Goal: Information Seeking & Learning: Learn about a topic

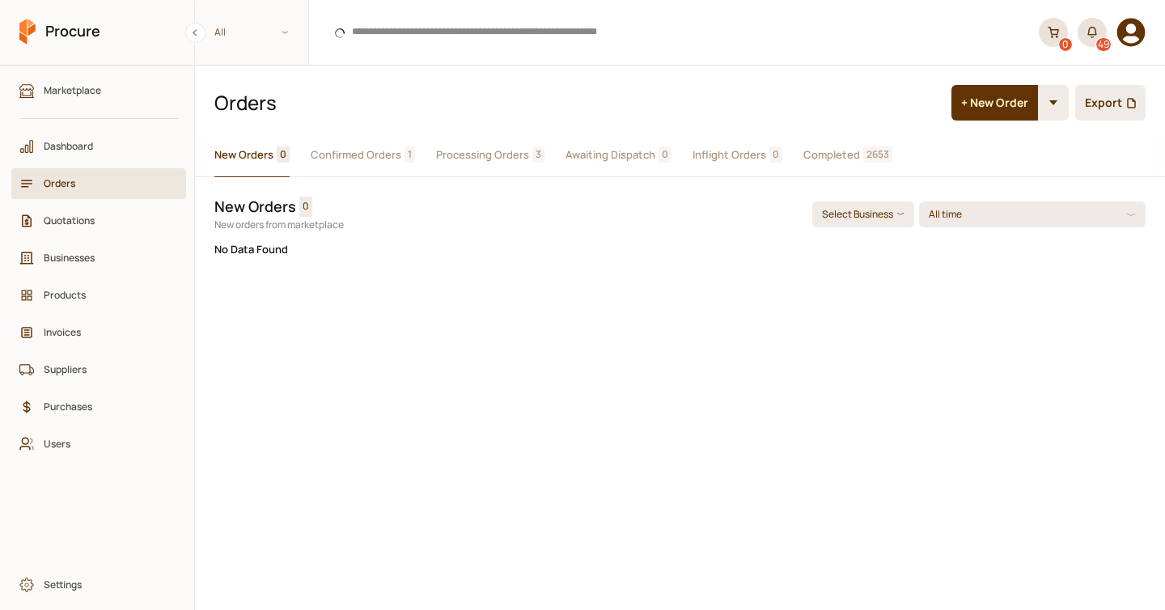
click at [840, 146] on button "Completed 2653" at bounding box center [847, 155] width 89 height 44
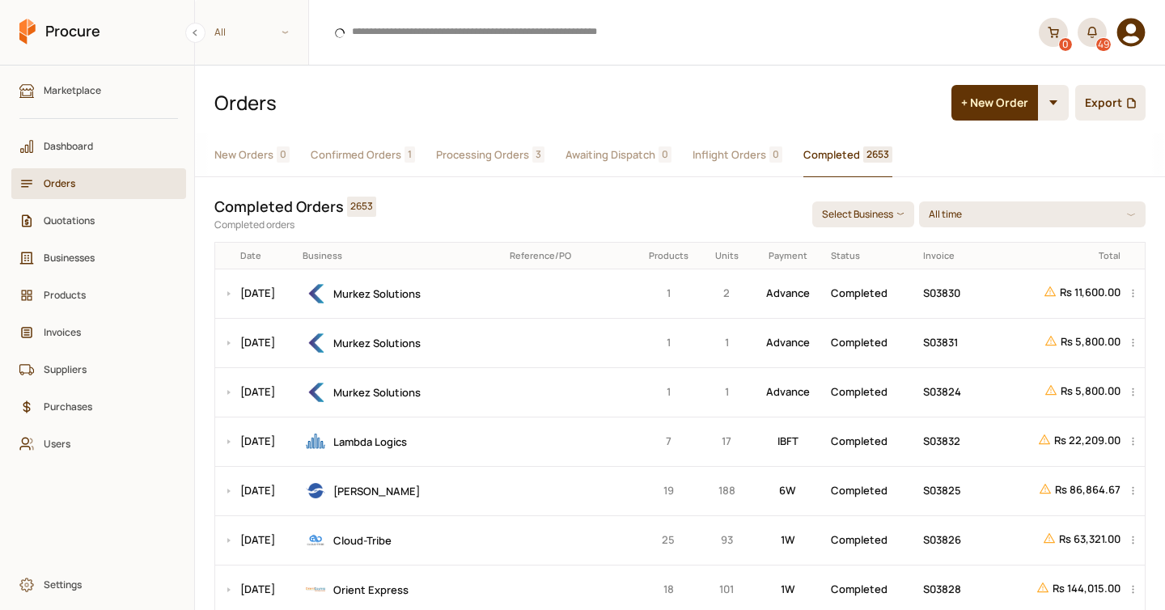
click at [508, 154] on span "Processing Orders" at bounding box center [482, 154] width 93 height 17
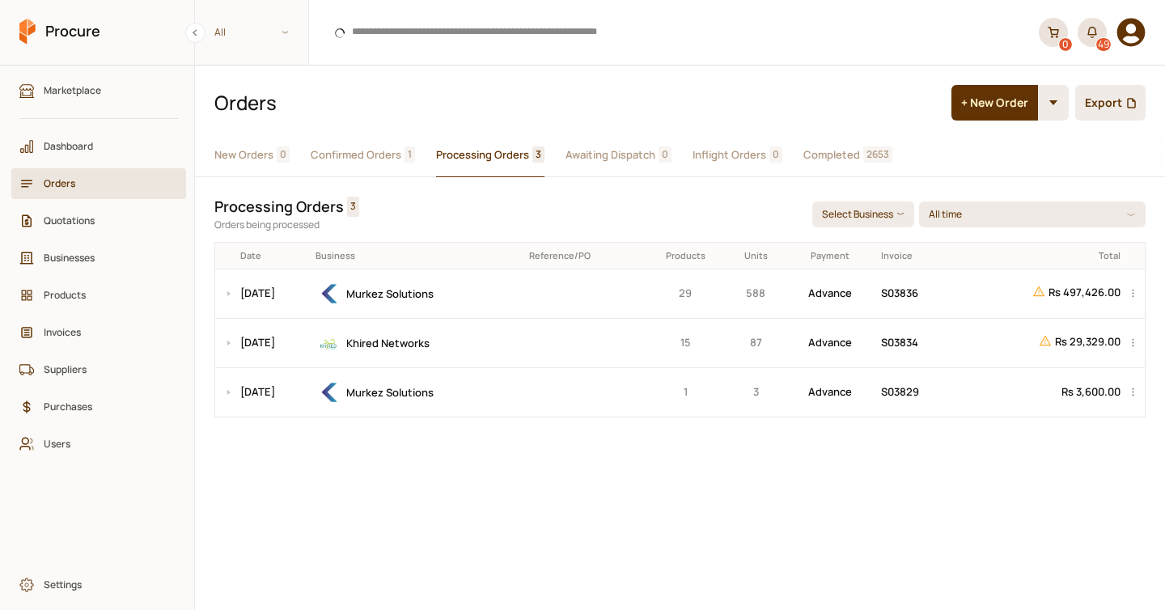
click at [832, 154] on span "Completed" at bounding box center [831, 154] width 57 height 17
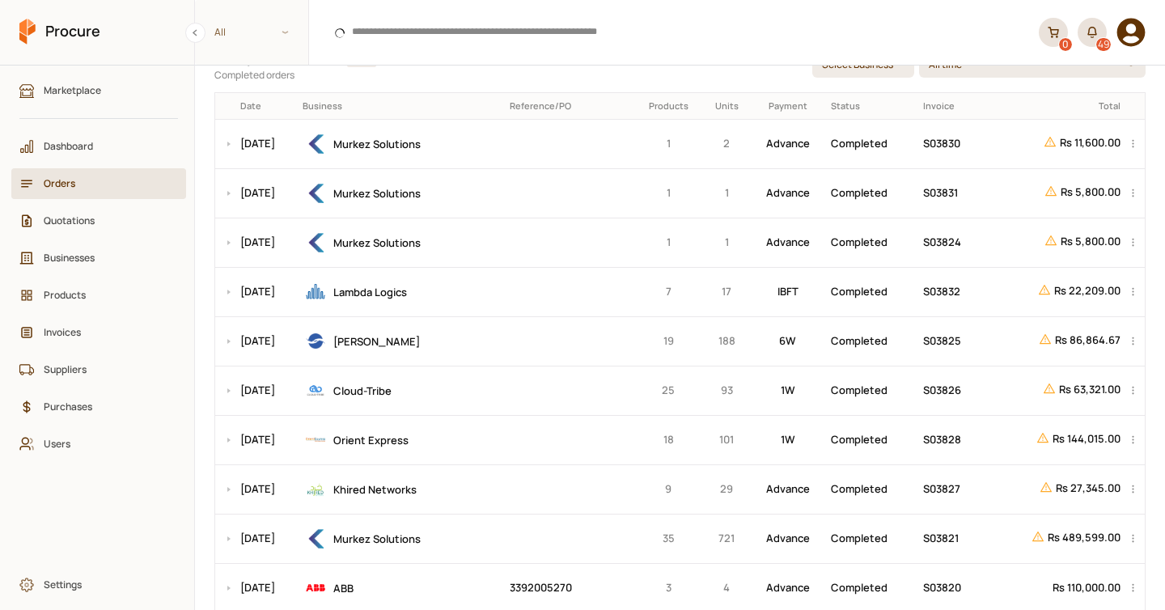
scroll to position [163, 0]
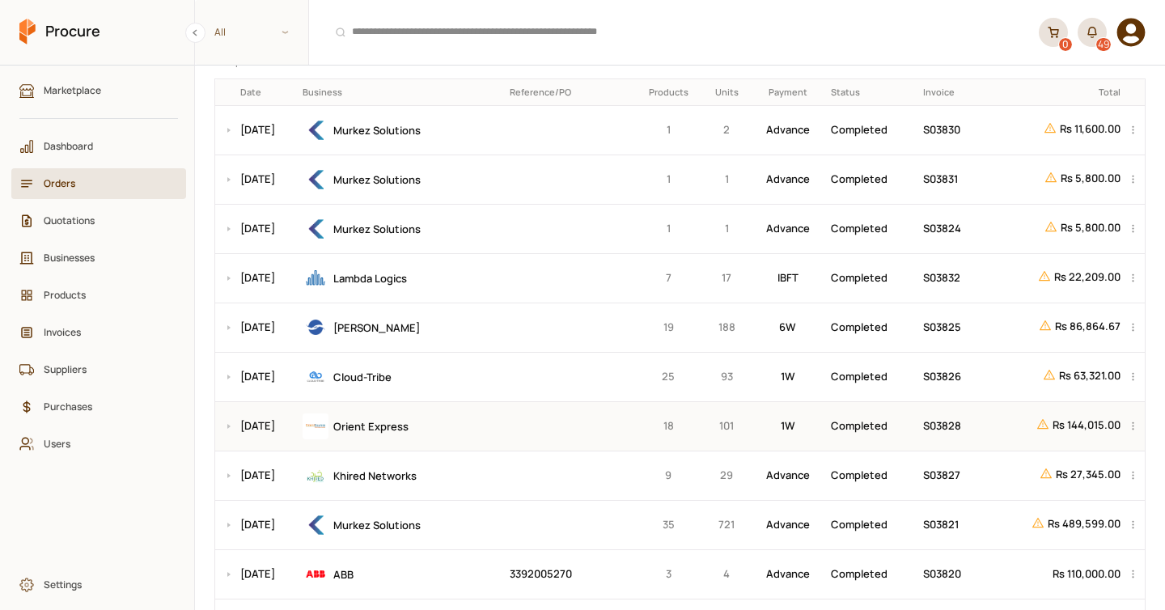
click at [523, 423] on td at bounding box center [569, 425] width 130 height 49
click at [223, 425] on button at bounding box center [224, 426] width 19 height 49
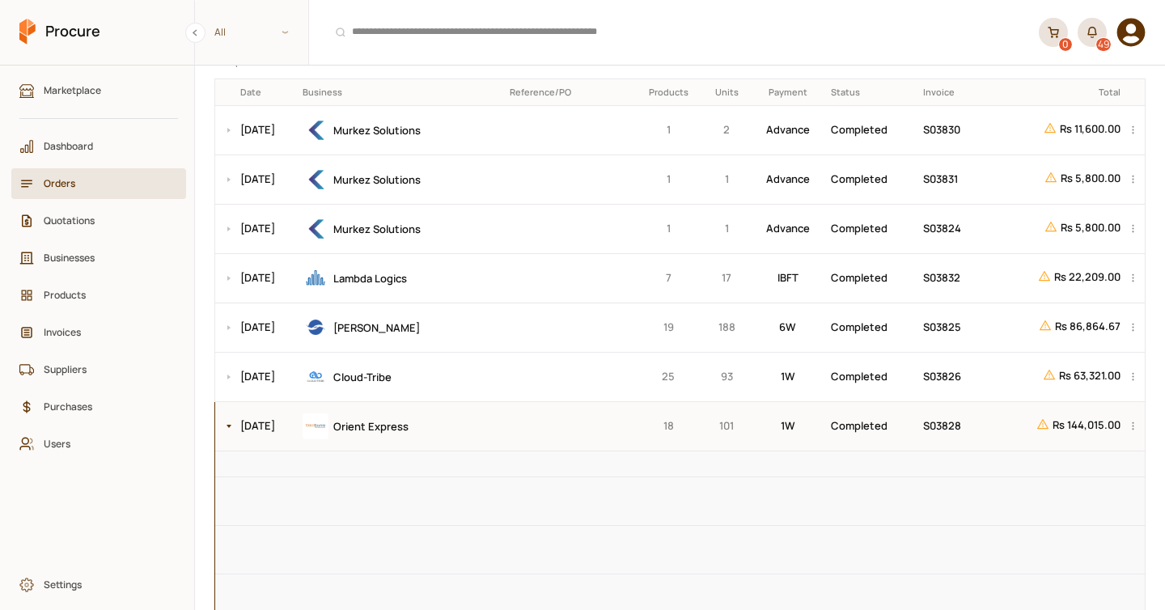
scroll to position [259, 0]
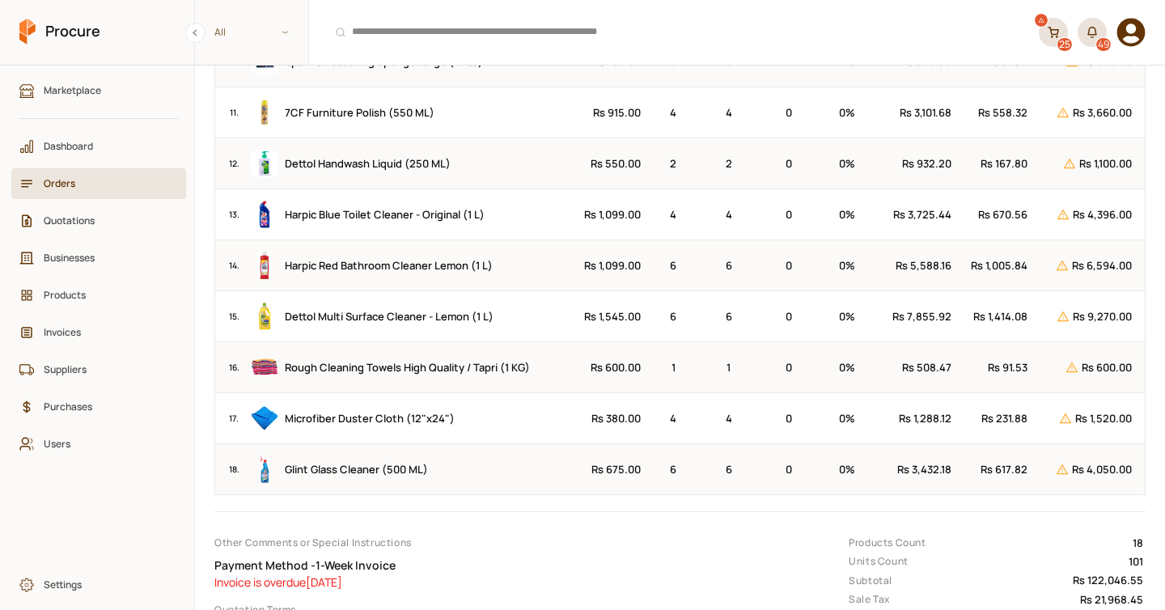
scroll to position [988, 0]
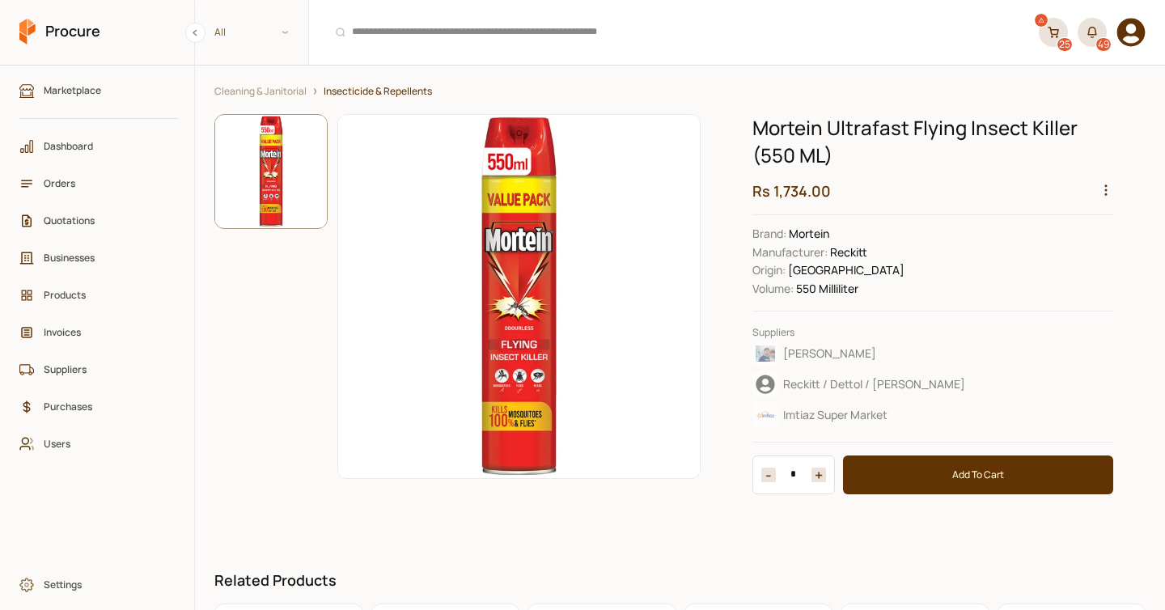
click at [1102, 190] on icon "button" at bounding box center [1105, 190] width 15 height 15
click at [1069, 277] on div "View Sales" at bounding box center [1068, 289] width 86 height 25
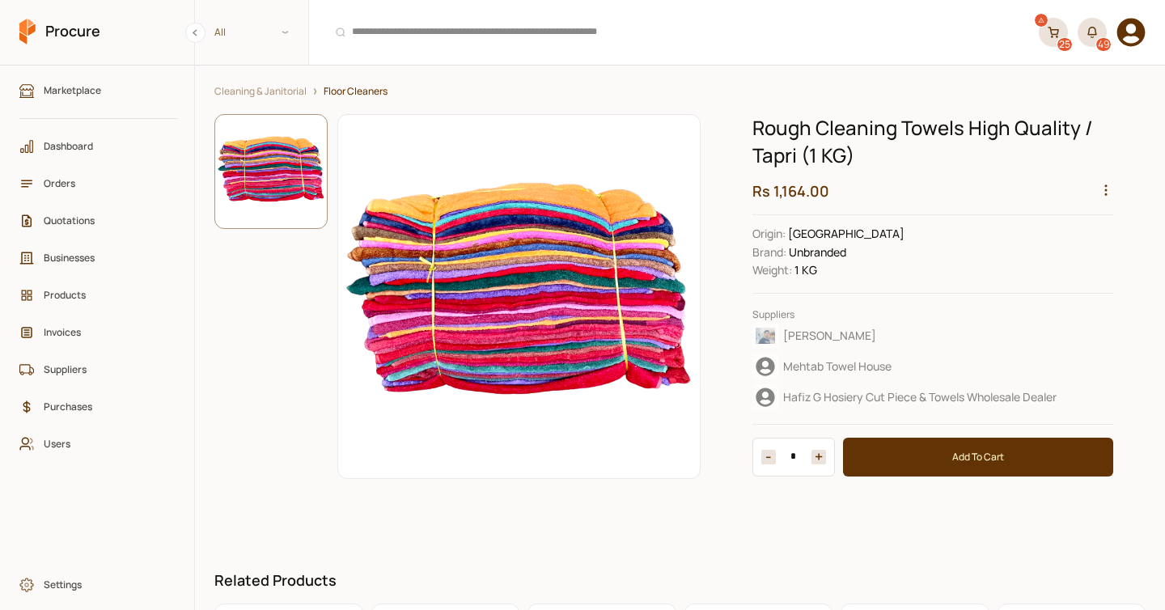
click at [1108, 188] on icon "button" at bounding box center [1105, 190] width 15 height 15
click at [1059, 277] on div "View Sales" at bounding box center [1068, 289] width 86 height 25
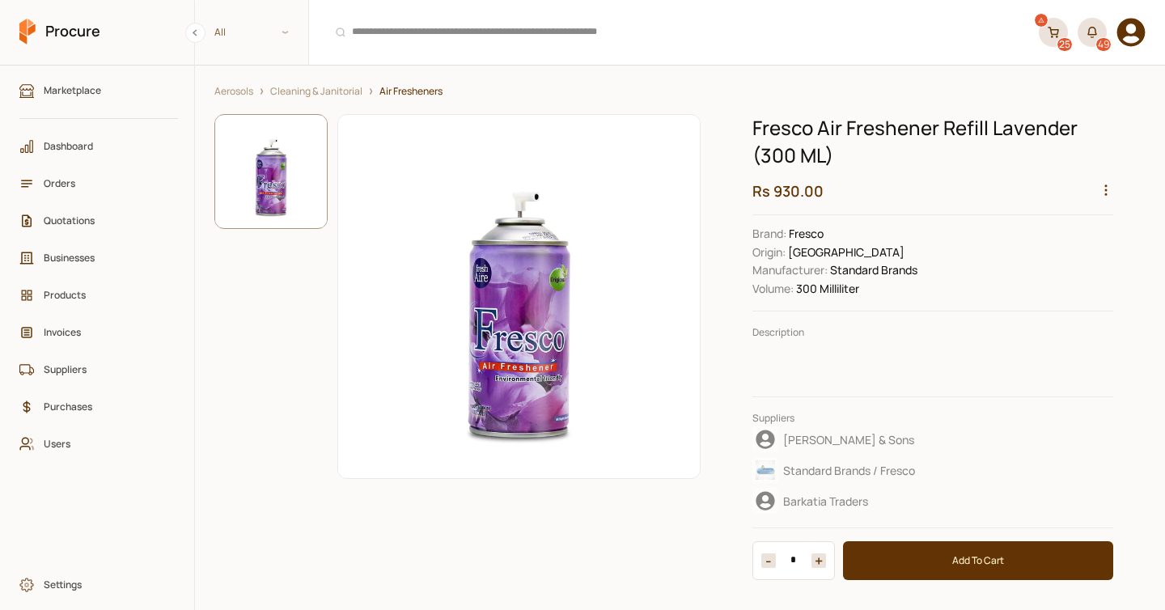
click at [1107, 190] on icon "button" at bounding box center [1105, 190] width 15 height 15
click at [1055, 283] on div "View Sales" at bounding box center [1068, 289] width 86 height 25
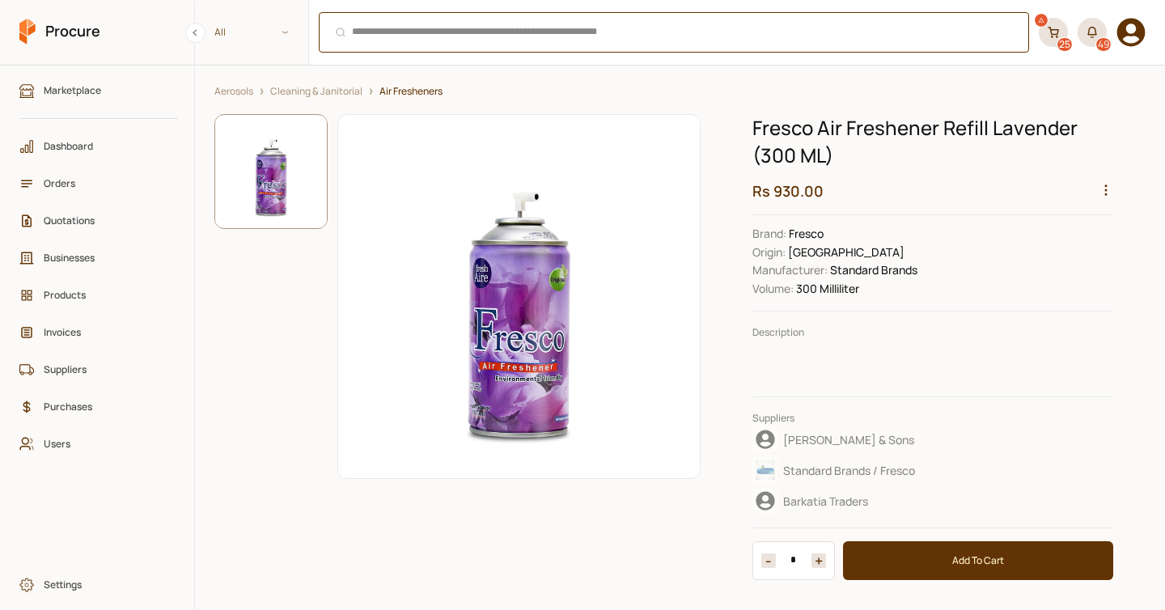
click at [440, 31] on div "⌘ + K" at bounding box center [674, 32] width 710 height 40
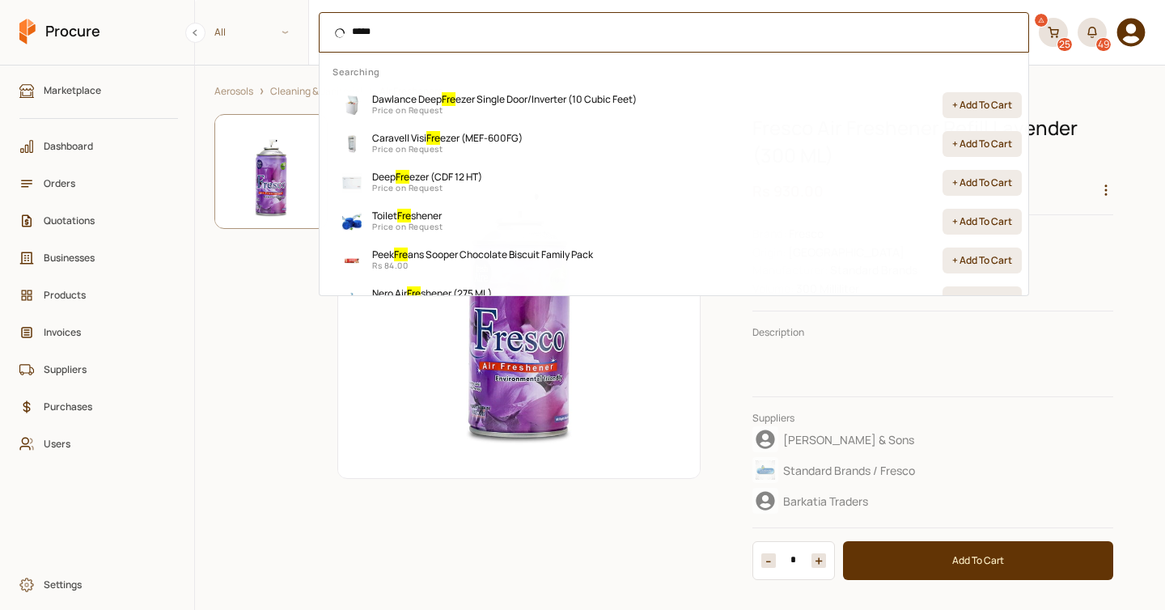
type input "******"
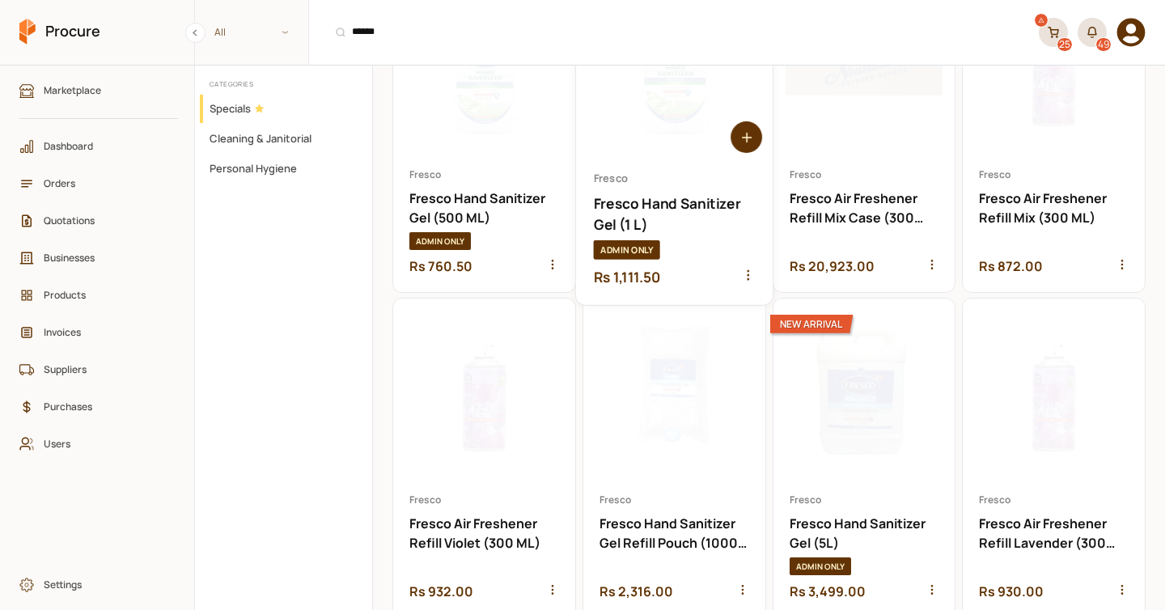
scroll to position [147, 0]
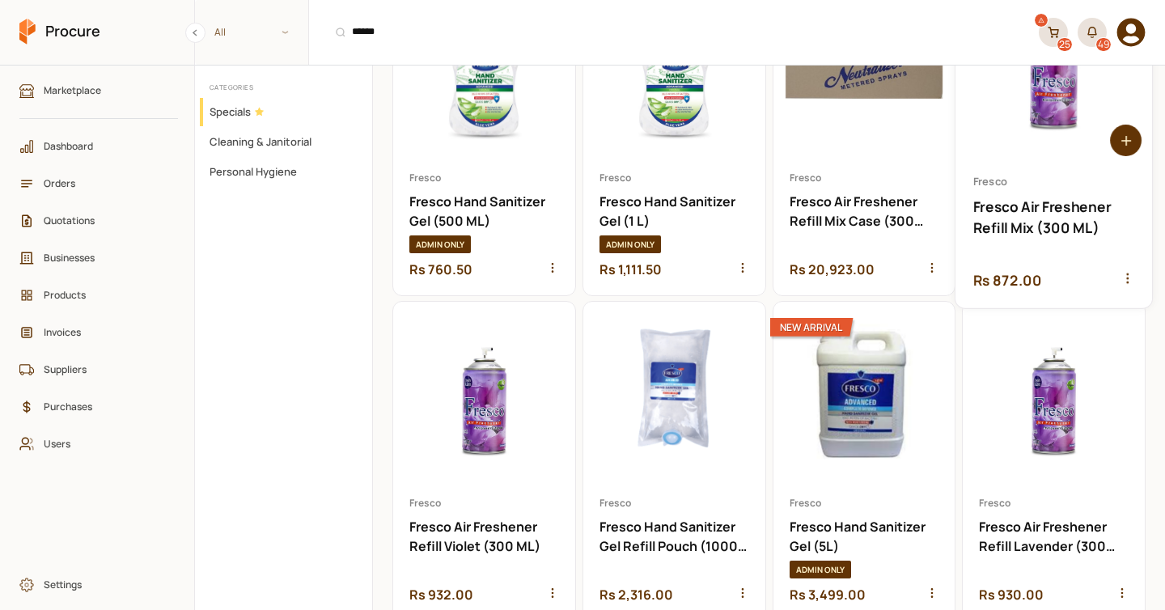
click at [1126, 280] on icon "button" at bounding box center [1127, 278] width 14 height 14
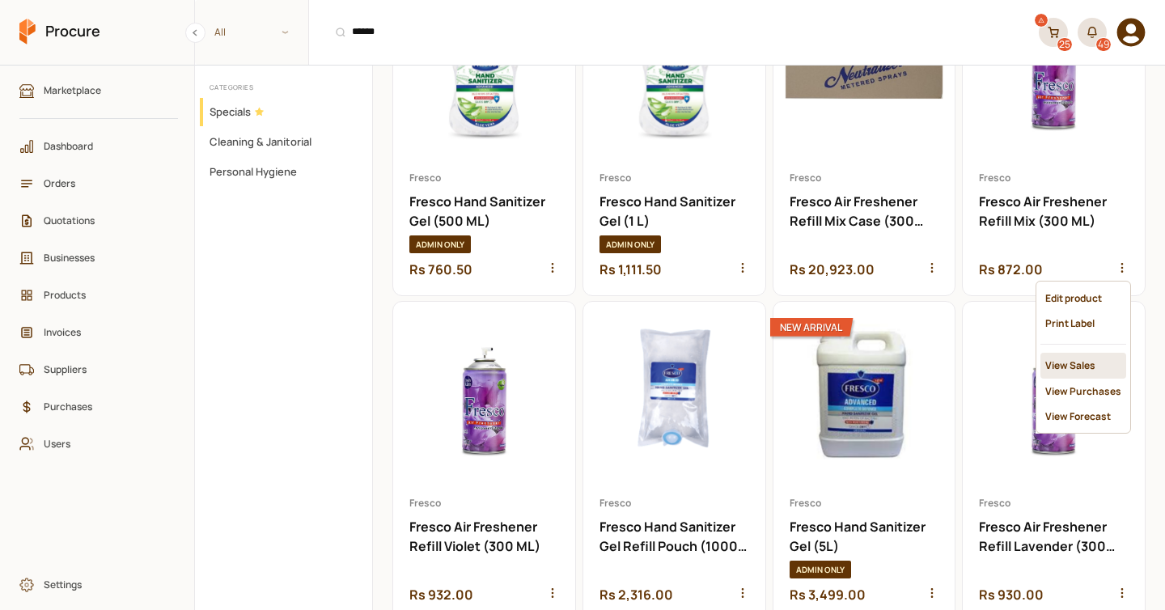
click at [1073, 358] on div "View Sales" at bounding box center [1083, 365] width 86 height 25
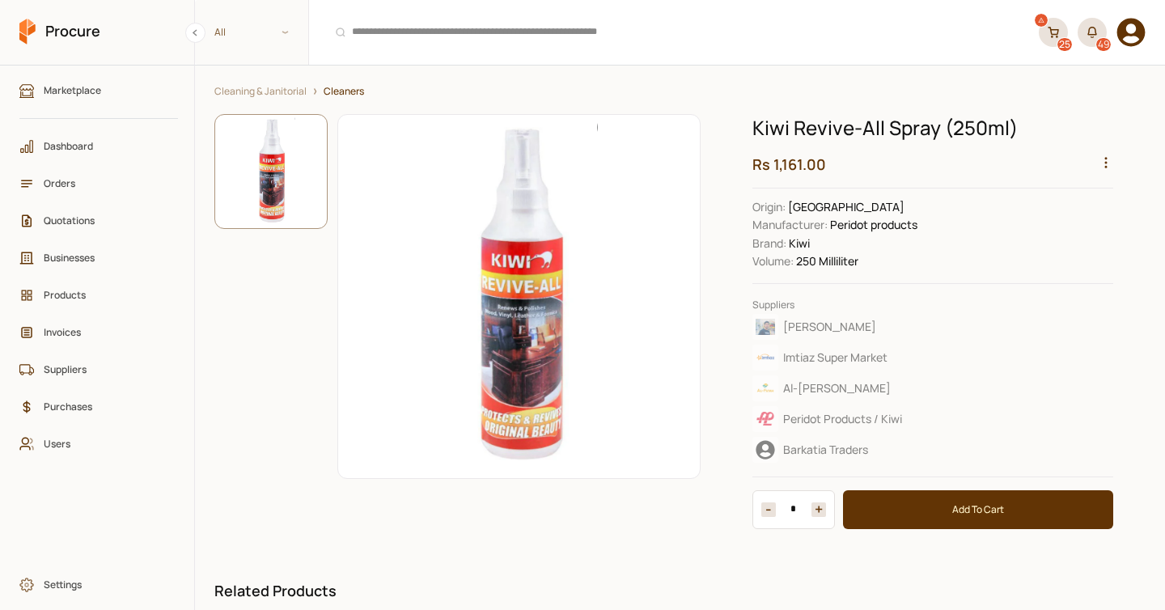
click at [1107, 166] on icon "button" at bounding box center [1105, 162] width 15 height 15
click at [1054, 256] on div "View Sales" at bounding box center [1068, 261] width 86 height 25
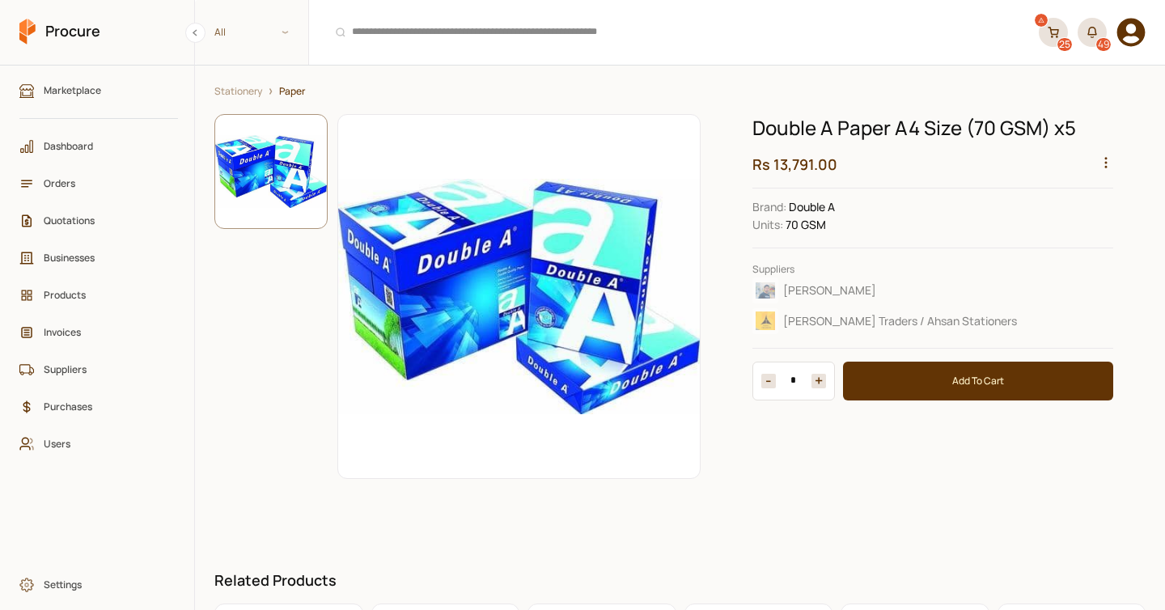
click at [1107, 161] on icon "button" at bounding box center [1105, 162] width 15 height 15
click at [1057, 254] on div "View Sales" at bounding box center [1068, 261] width 86 height 25
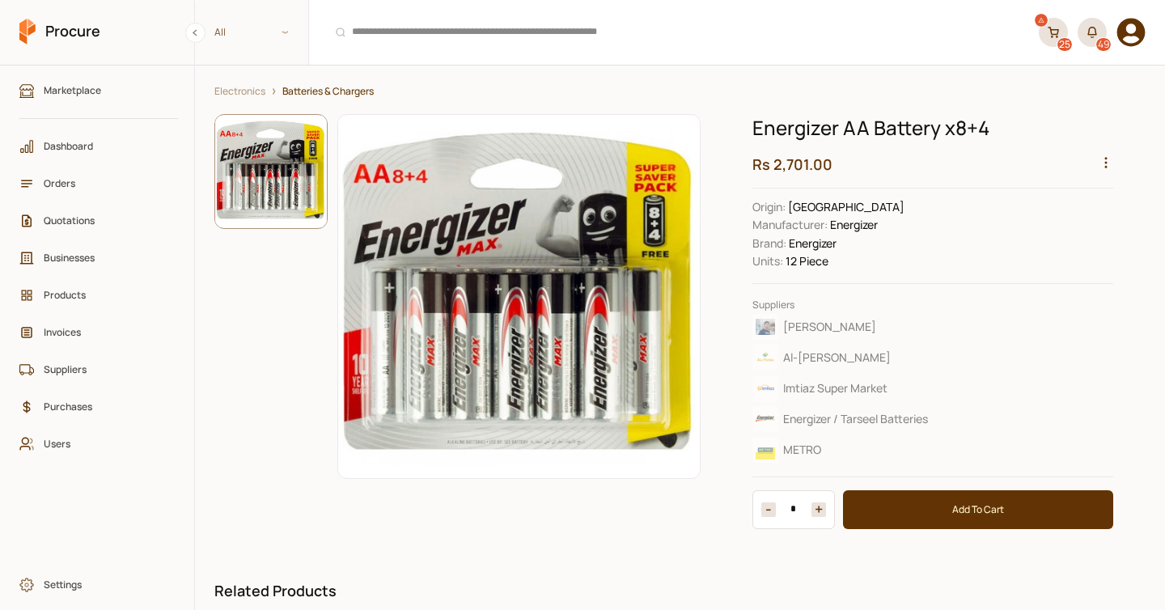
click at [1103, 160] on icon "button" at bounding box center [1105, 162] width 15 height 15
click at [1061, 249] on div "View Sales" at bounding box center [1068, 261] width 86 height 25
